Goal: Task Accomplishment & Management: Manage account settings

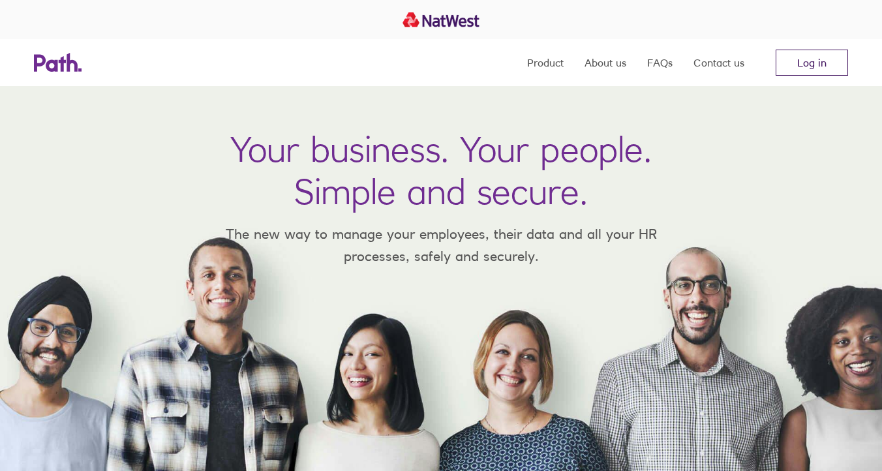
click at [812, 63] on link "Log in" at bounding box center [812, 63] width 72 height 26
click at [800, 59] on link "Log in" at bounding box center [812, 63] width 72 height 26
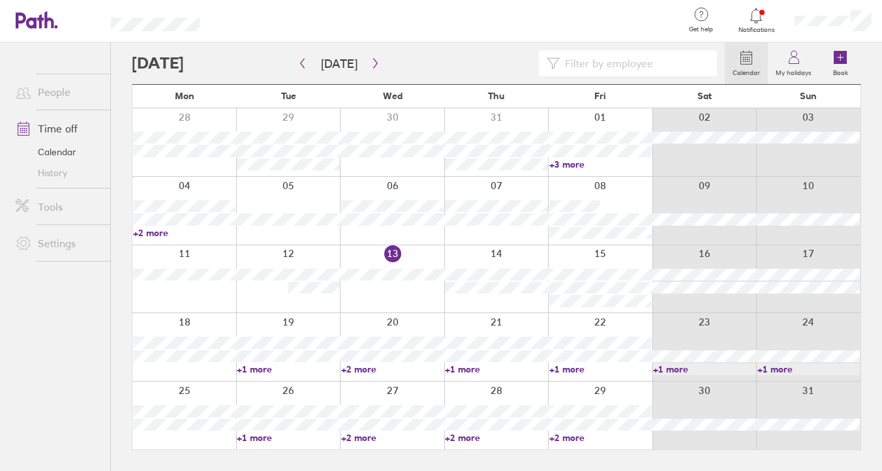
click at [262, 368] on link "+1 more" at bounding box center [288, 369] width 102 height 12
click at [371, 367] on link "+2 more" at bounding box center [392, 369] width 102 height 12
